Goal: Find specific page/section: Find specific page/section

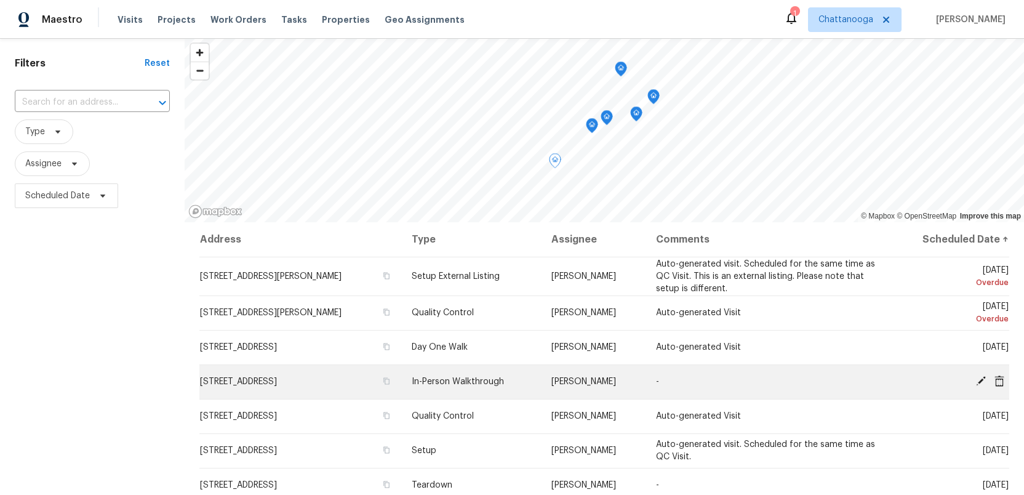
scroll to position [37, 0]
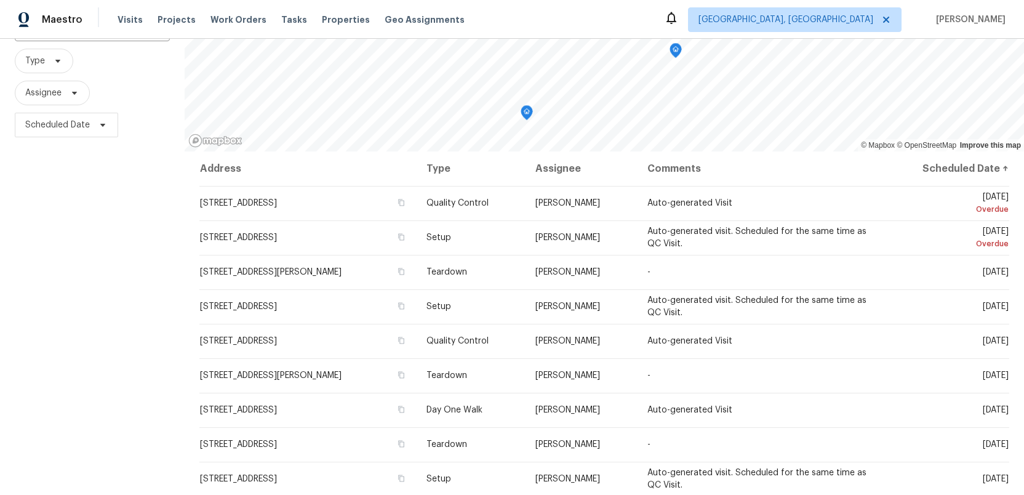
scroll to position [108, 0]
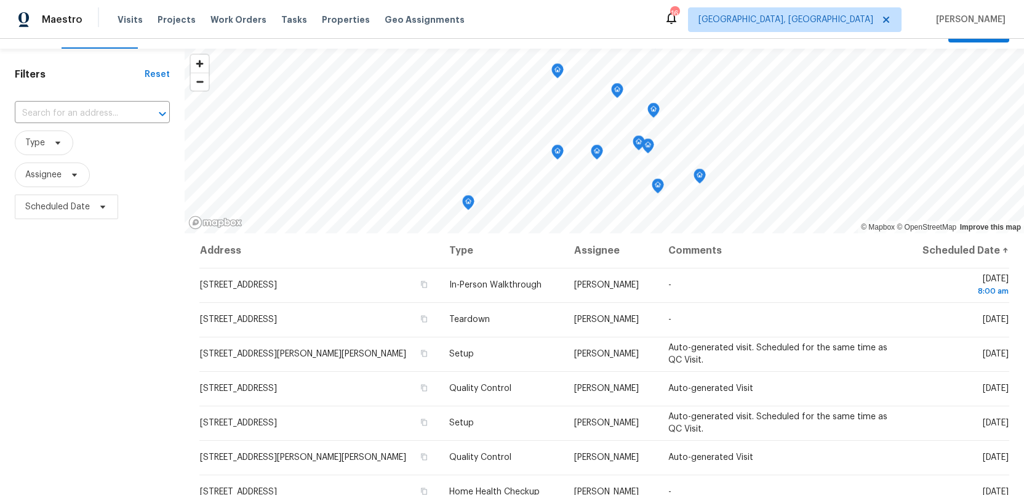
scroll to position [28, 0]
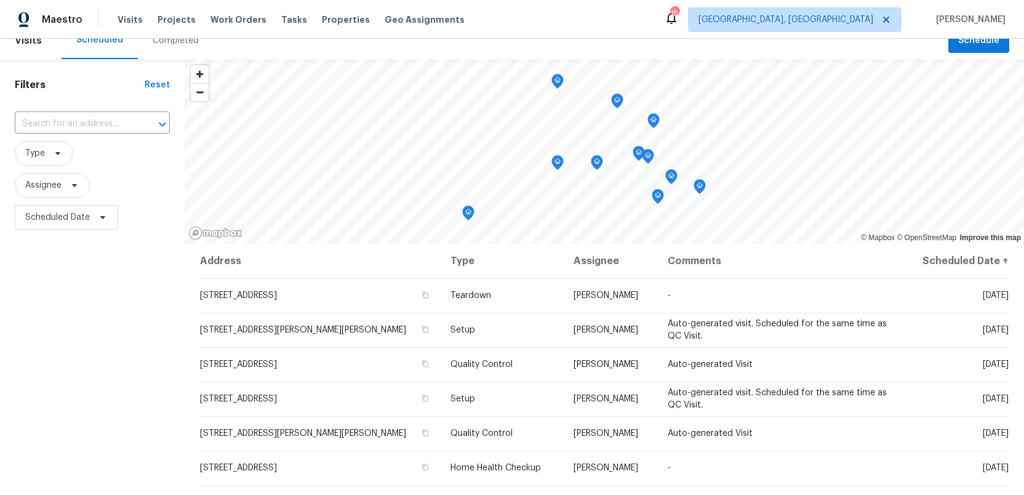
scroll to position [21, 0]
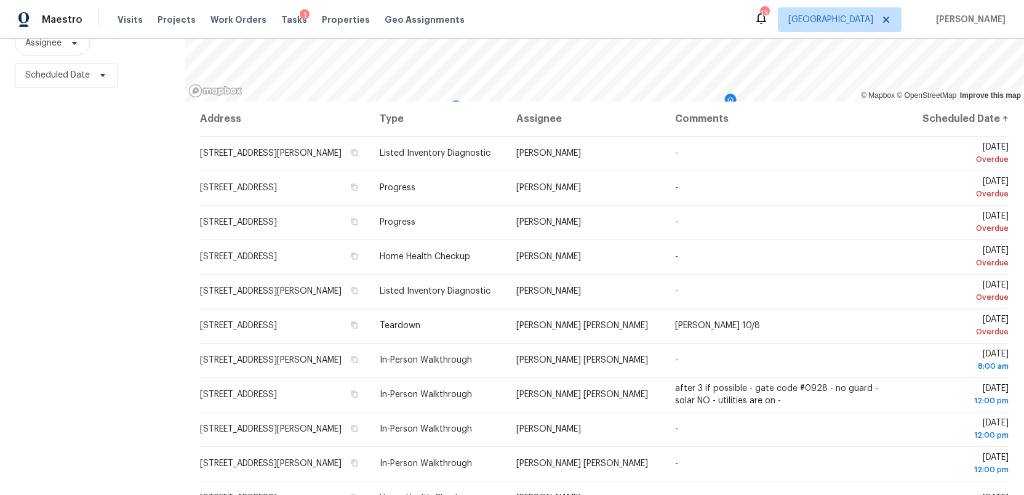
scroll to position [161, 0]
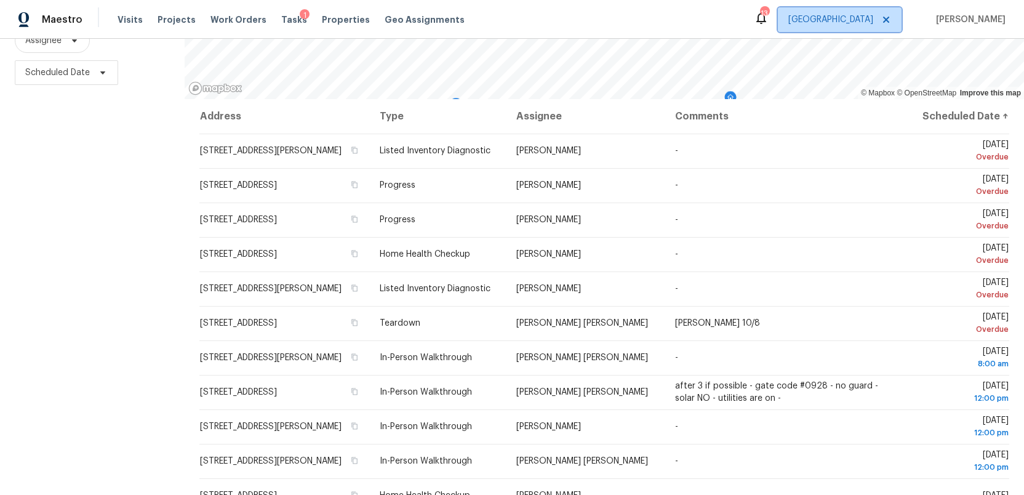
click at [869, 18] on span "[GEOGRAPHIC_DATA]" at bounding box center [831, 20] width 85 height 12
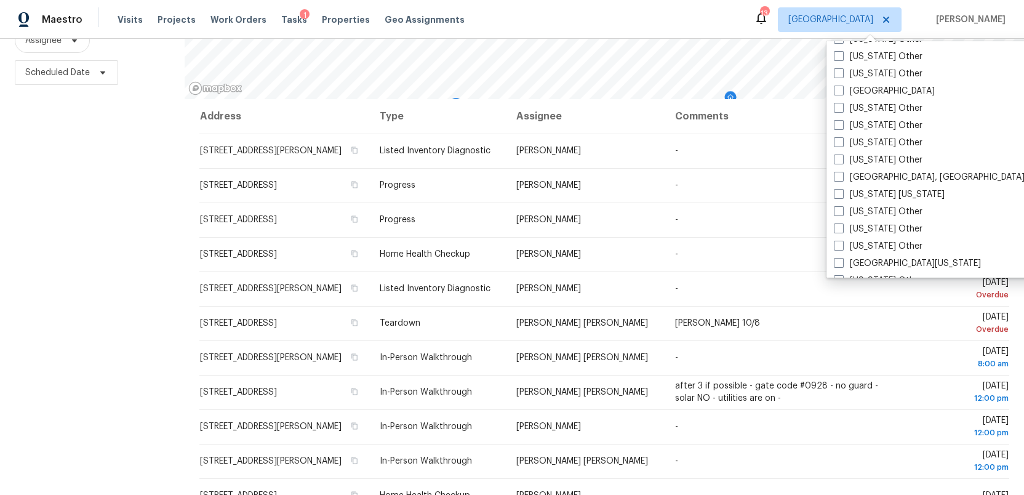
scroll to position [1087, 0]
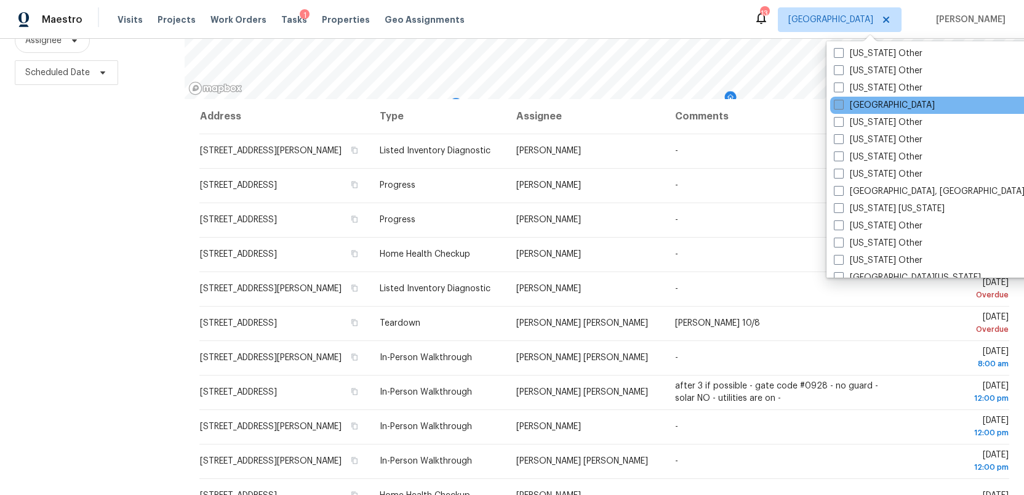
click at [841, 105] on span at bounding box center [839, 105] width 10 height 10
click at [841, 105] on input "[GEOGRAPHIC_DATA]" at bounding box center [838, 103] width 8 height 8
checkbox input "true"
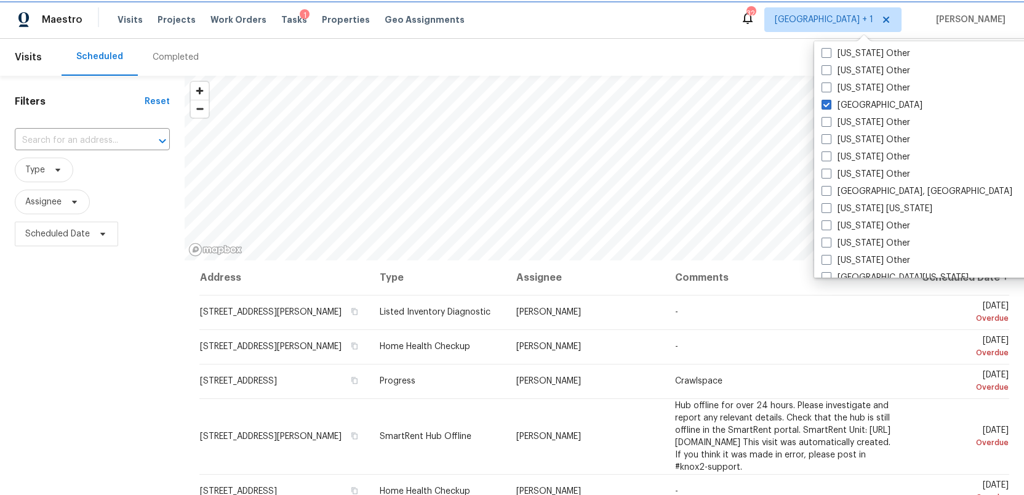
click at [837, 21] on span "[GEOGRAPHIC_DATA] + 1" at bounding box center [824, 20] width 99 height 12
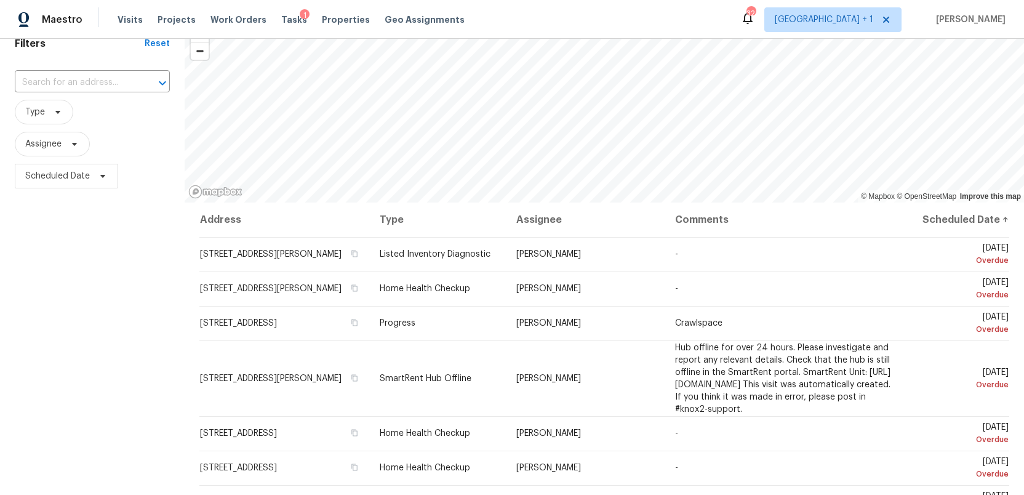
scroll to position [52, 0]
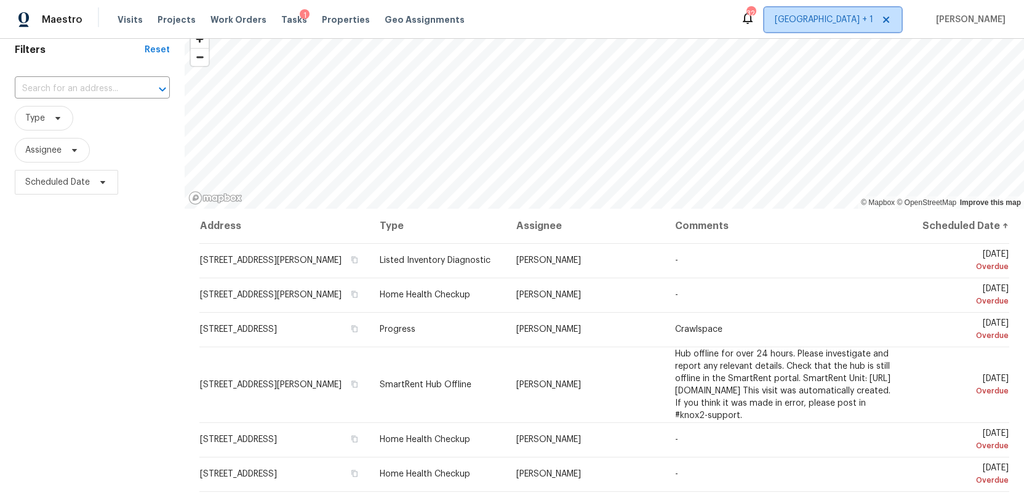
click at [843, 21] on span "[GEOGRAPHIC_DATA] + 1" at bounding box center [824, 20] width 99 height 12
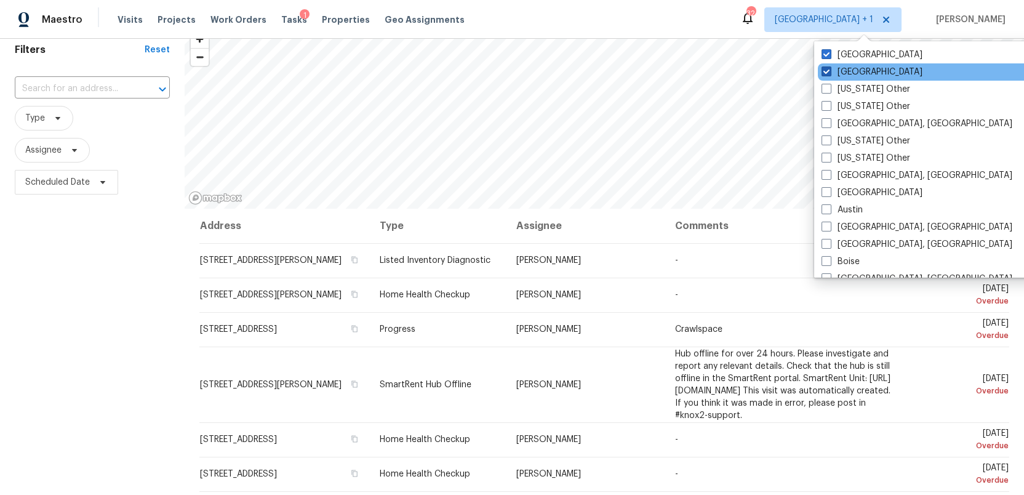
click at [823, 67] on span at bounding box center [827, 71] width 10 height 10
click at [823, 67] on input "[GEOGRAPHIC_DATA]" at bounding box center [826, 70] width 8 height 8
checkbox input "false"
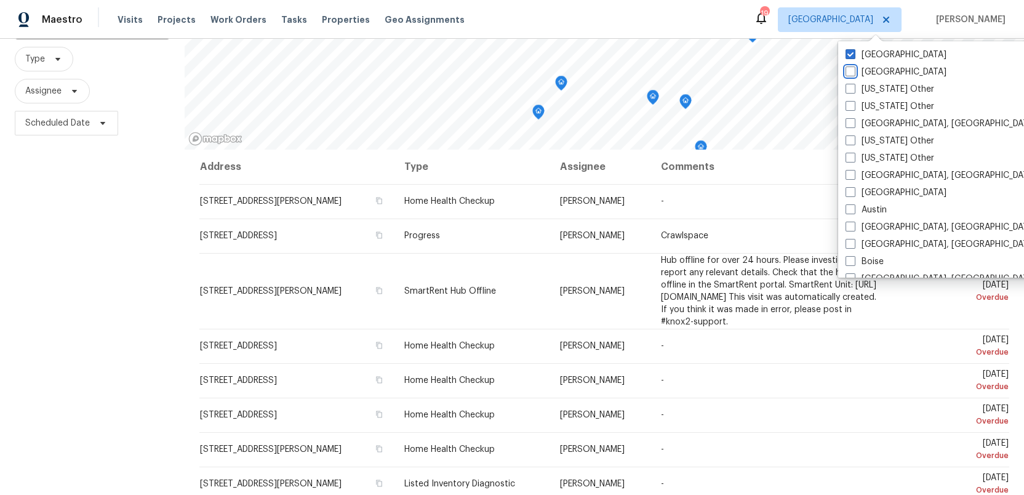
scroll to position [161, 0]
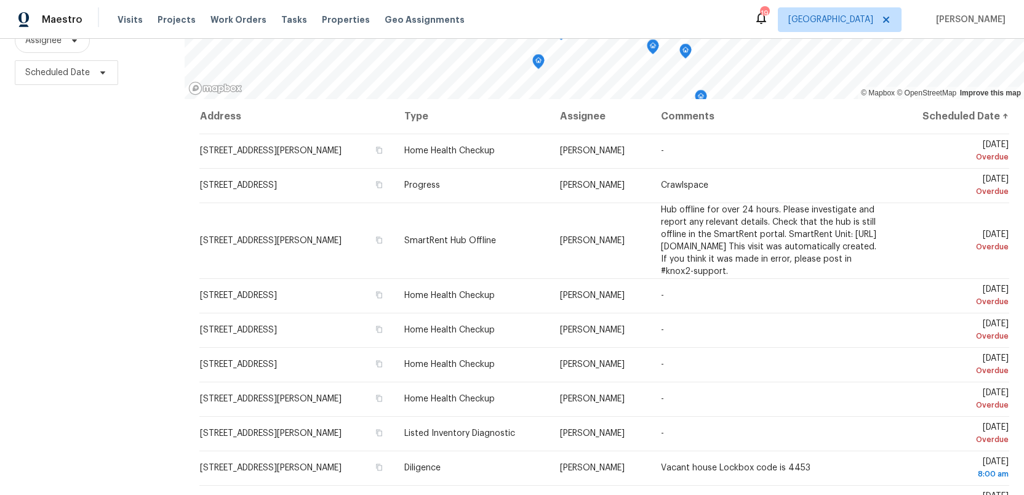
click at [133, 327] on div "Filters Reset ​ Type Assignee Scheduled Date" at bounding box center [92, 204] width 185 height 581
